Goal: Information Seeking & Learning: Learn about a topic

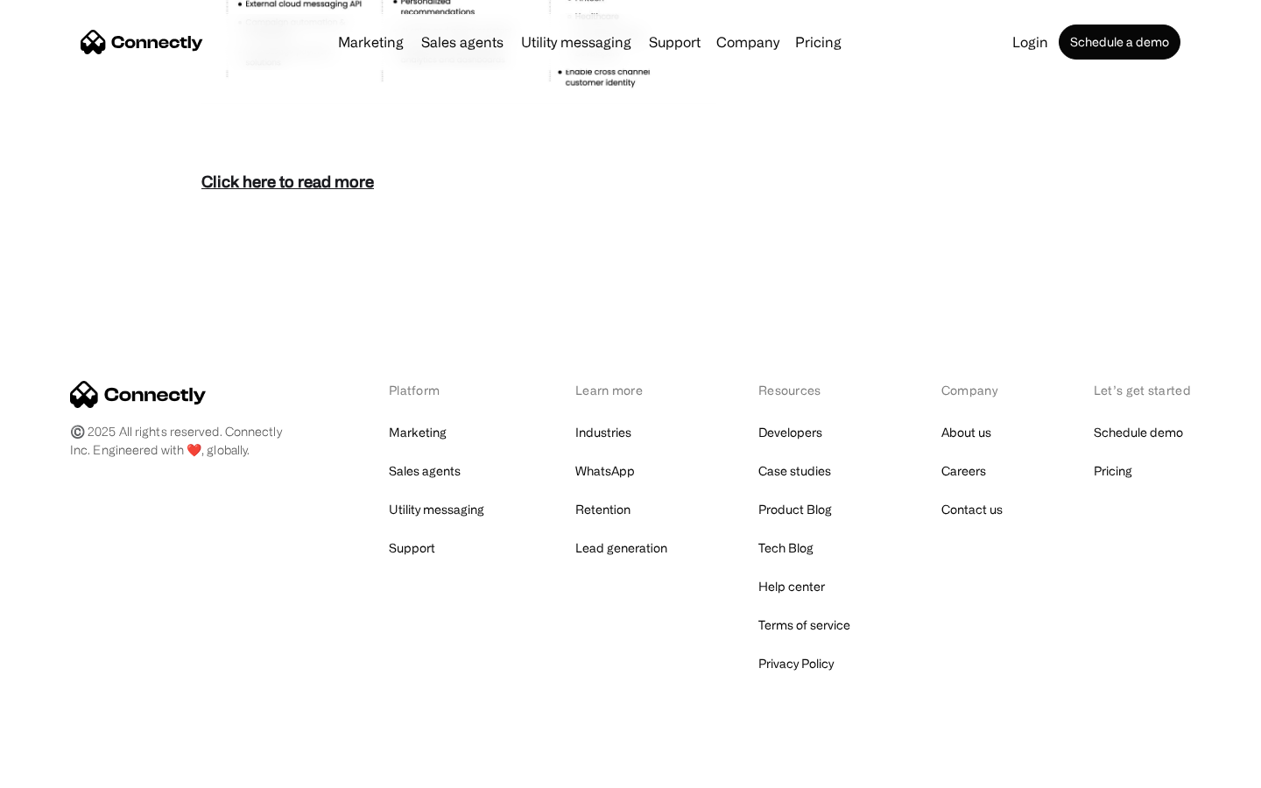
scroll to position [7594, 0]
